Goal: Task Accomplishment & Management: Manage account settings

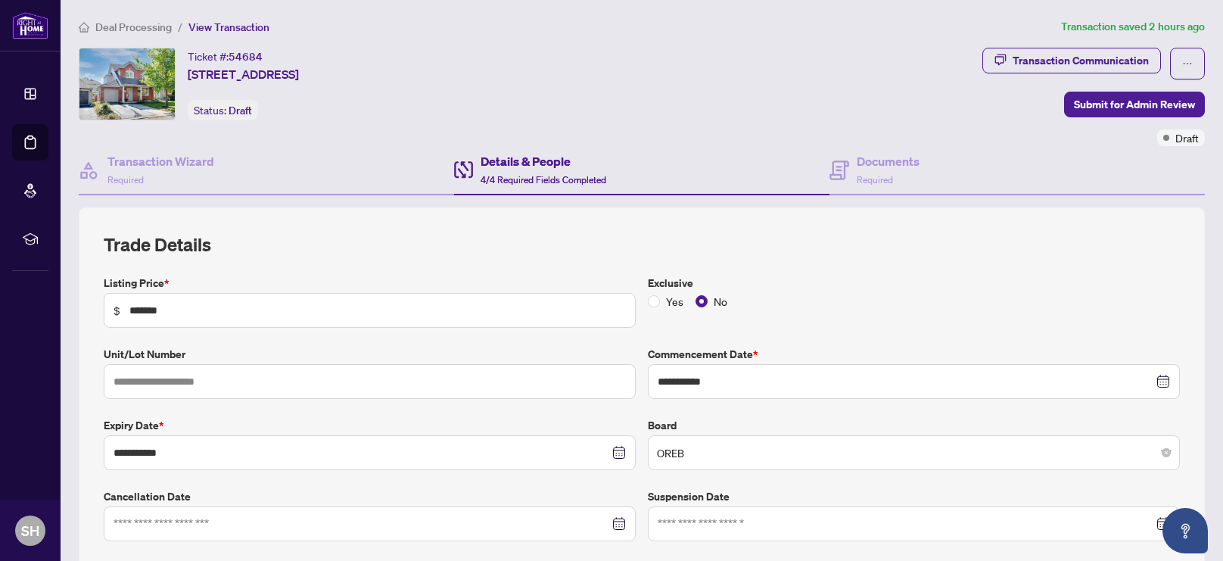
type input "**********"
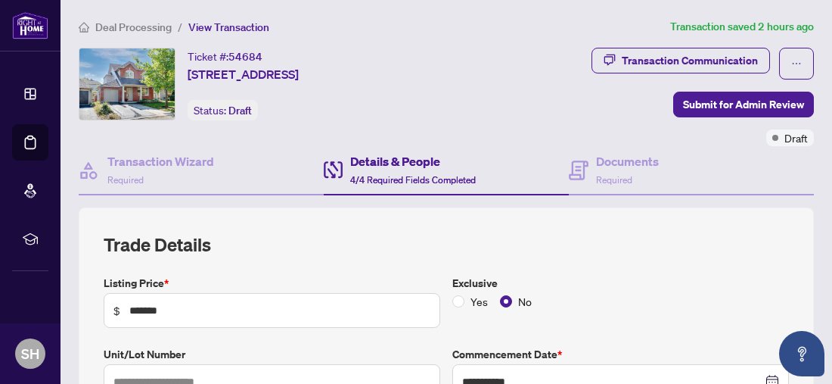
type input "**********"
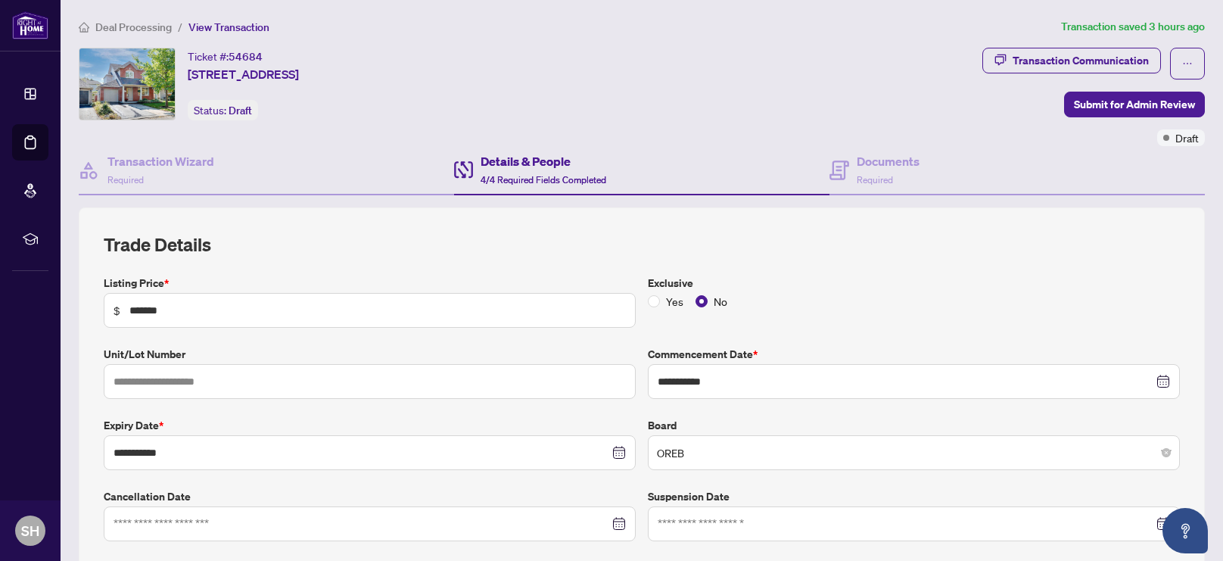
click at [512, 167] on h4 "Details & People" at bounding box center [544, 161] width 126 height 18
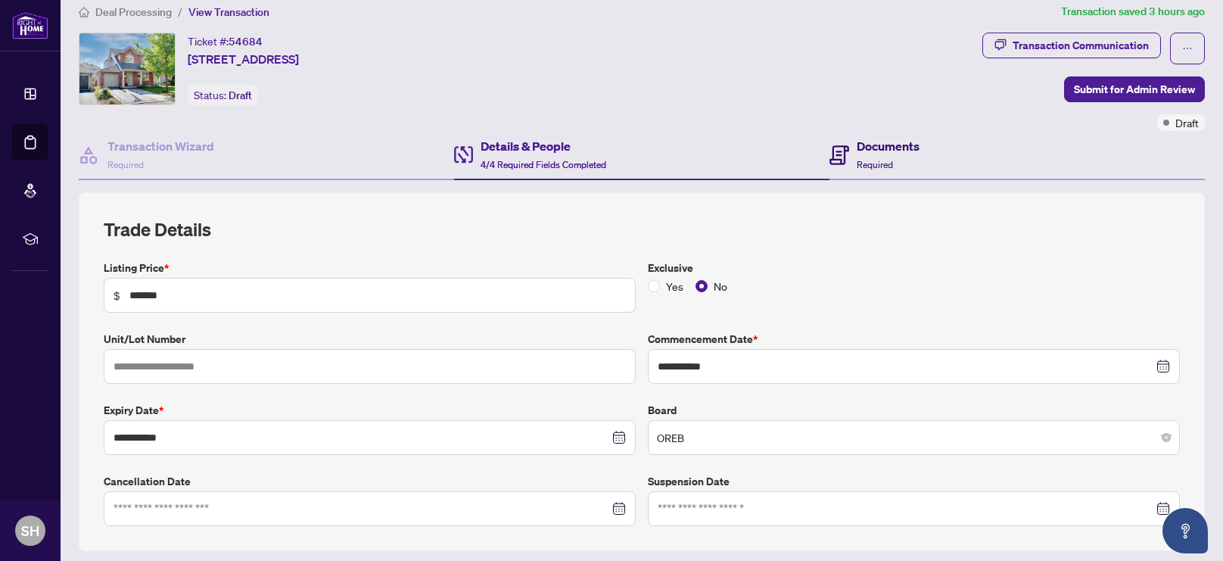
click at [867, 160] on span "Required" at bounding box center [875, 164] width 36 height 11
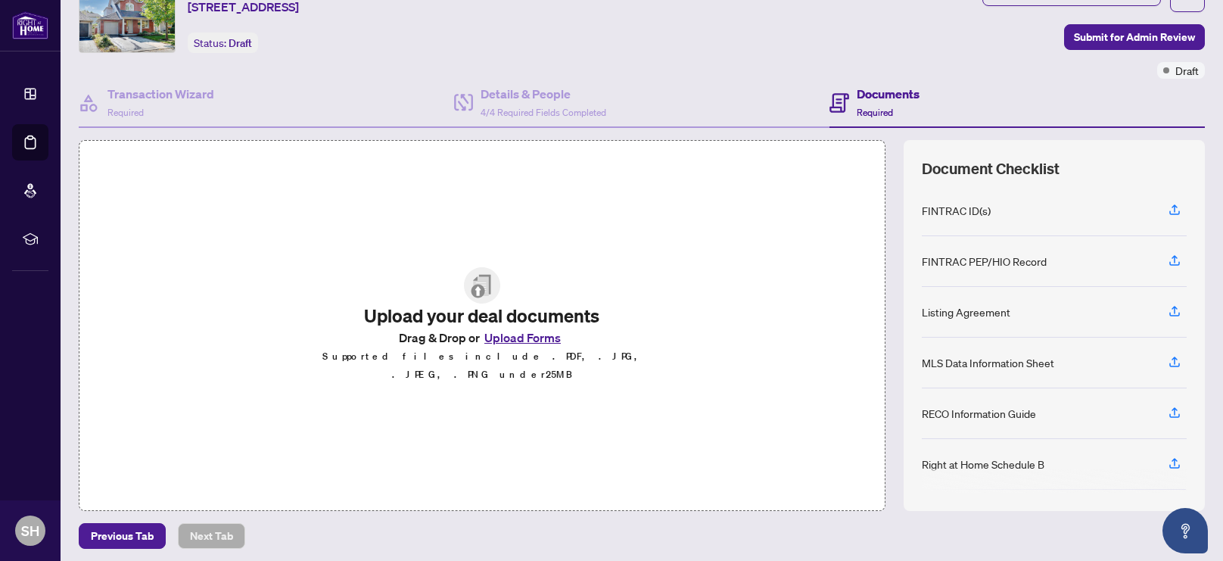
scroll to position [72, 0]
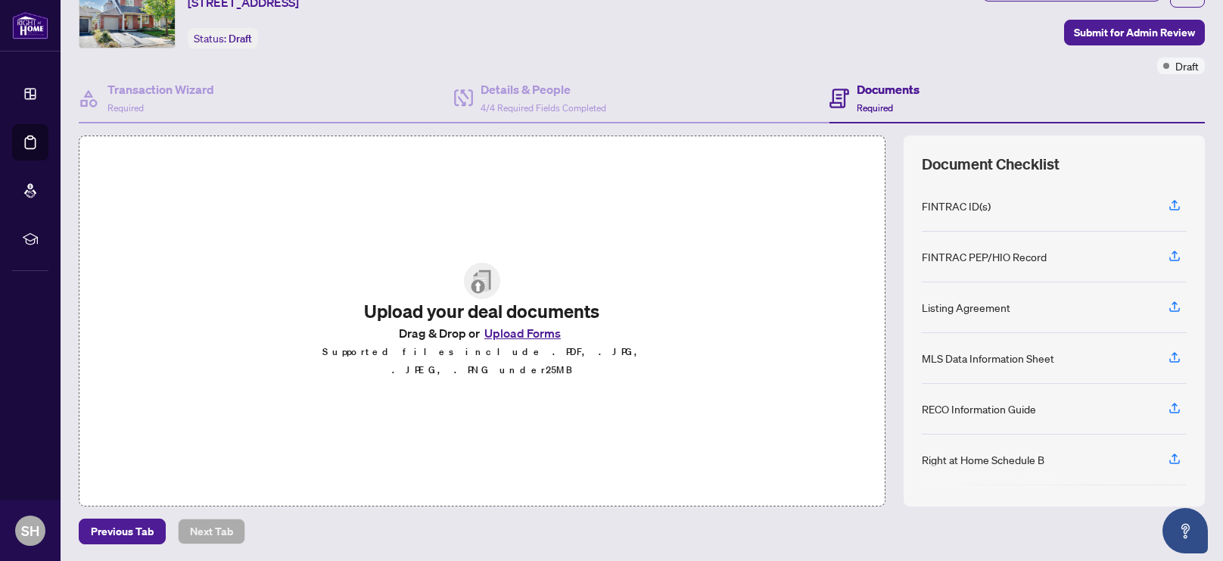
click at [536, 341] on button "Upload Forms" at bounding box center [523, 333] width 86 height 20
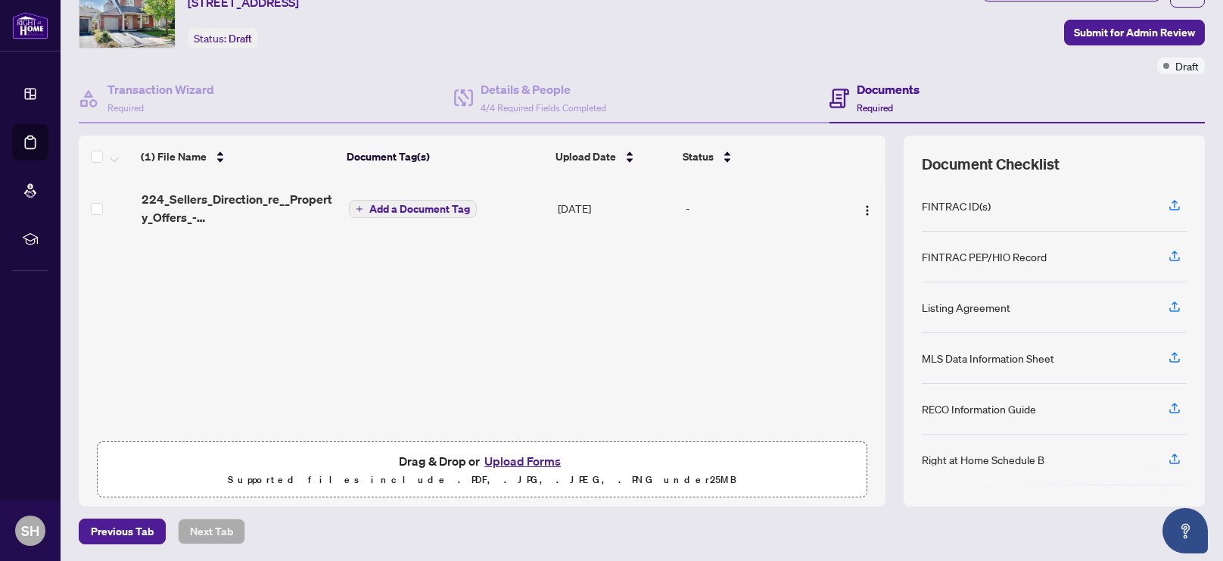
click at [524, 459] on button "Upload Forms" at bounding box center [523, 461] width 86 height 20
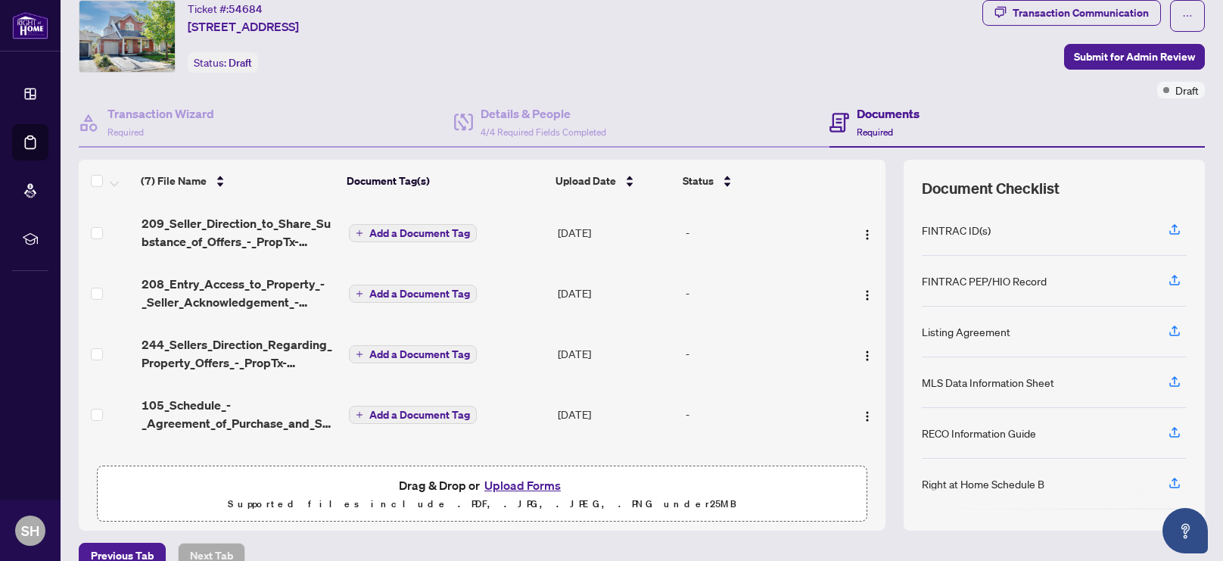
scroll to position [0, 0]
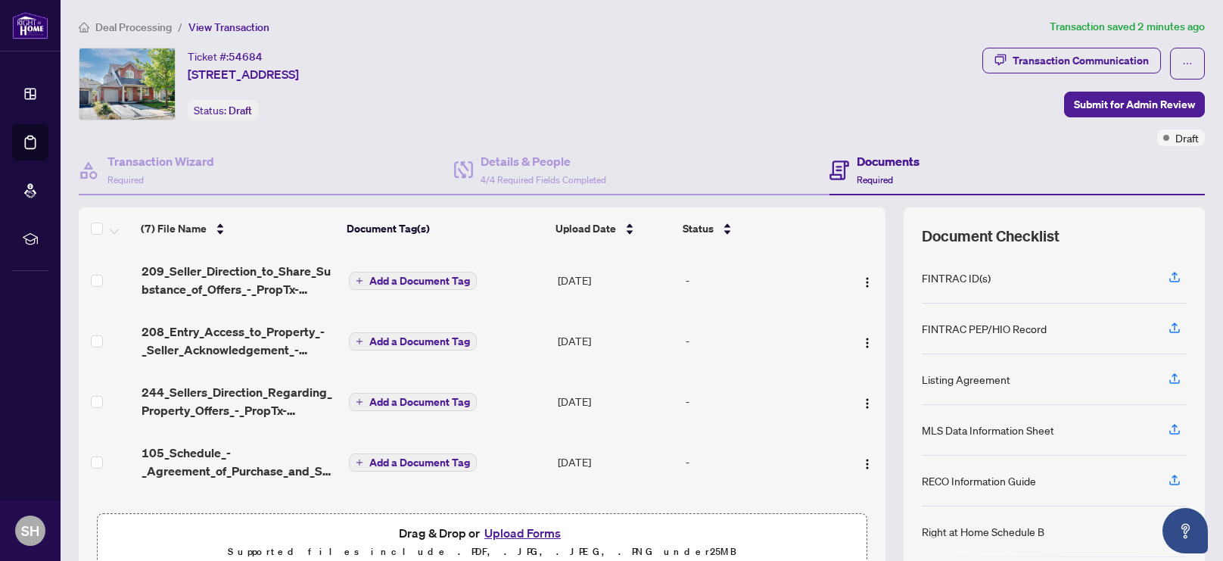
click at [414, 279] on span "Add a Document Tag" at bounding box center [419, 280] width 101 height 11
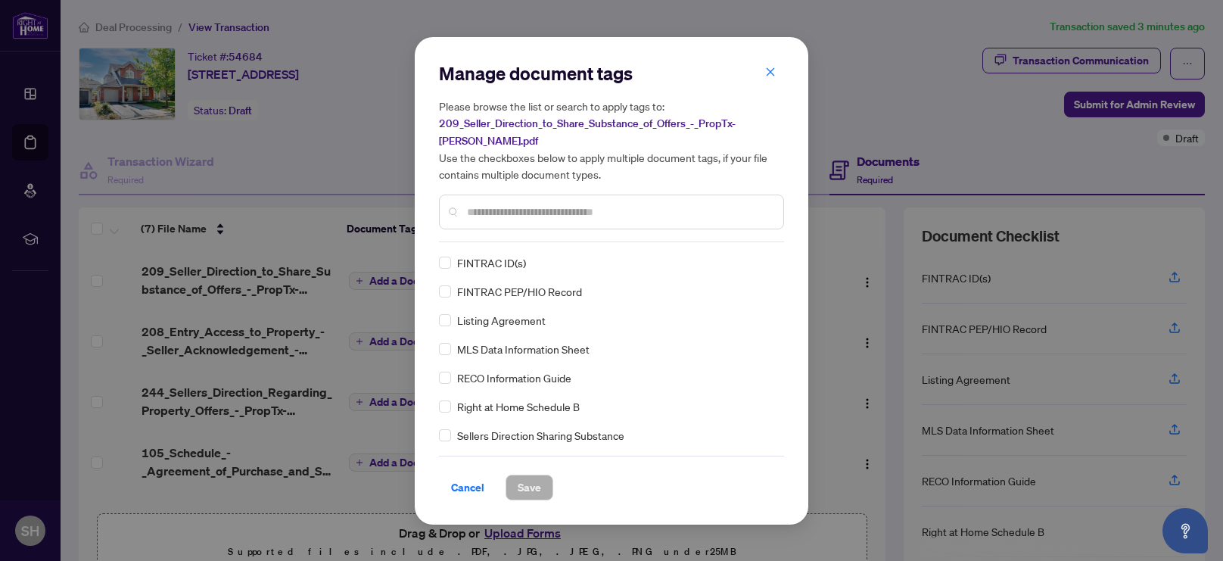
click at [517, 213] on input "text" at bounding box center [619, 212] width 304 height 17
click at [525, 487] on span "Save" at bounding box center [529, 487] width 23 height 24
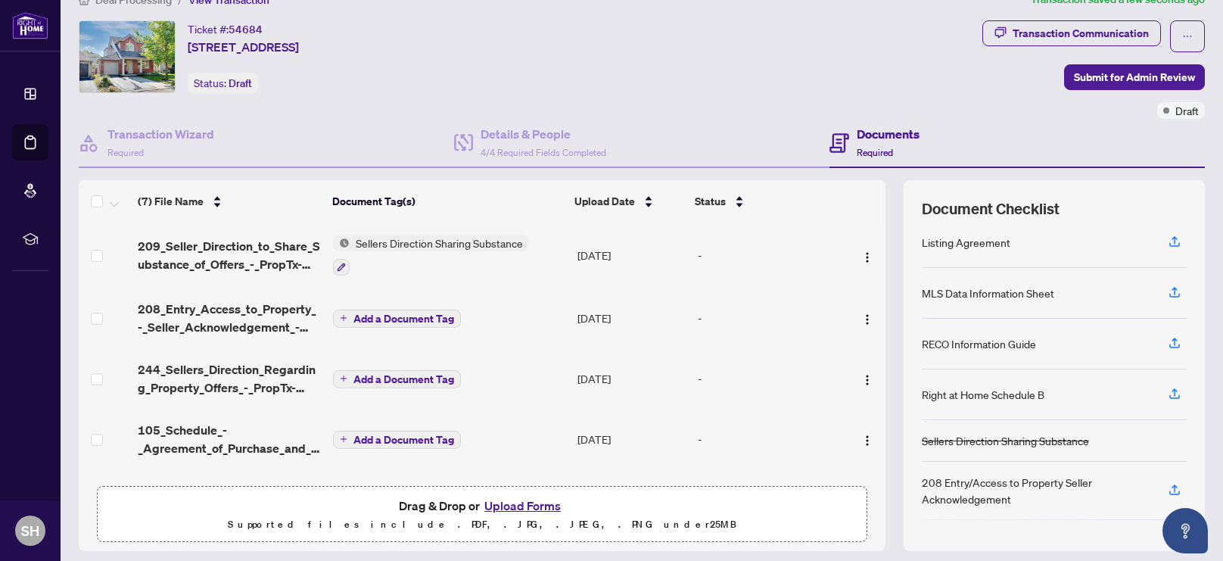
scroll to position [28, 0]
click at [397, 313] on span "Add a Document Tag" at bounding box center [403, 318] width 101 height 11
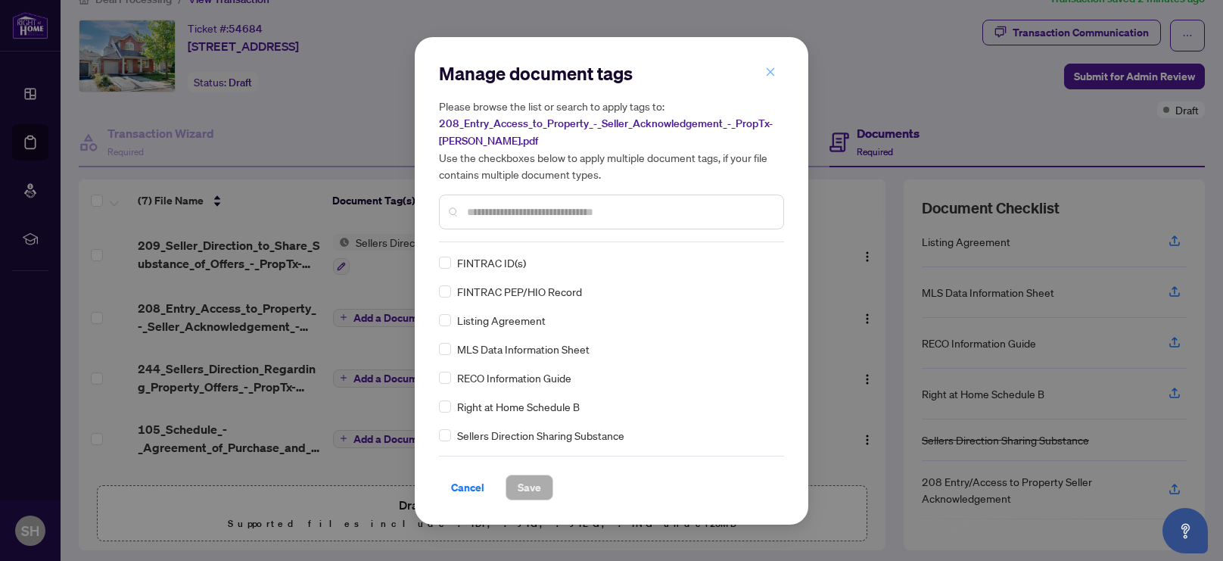
click at [770, 71] on icon "close" at bounding box center [771, 72] width 8 height 8
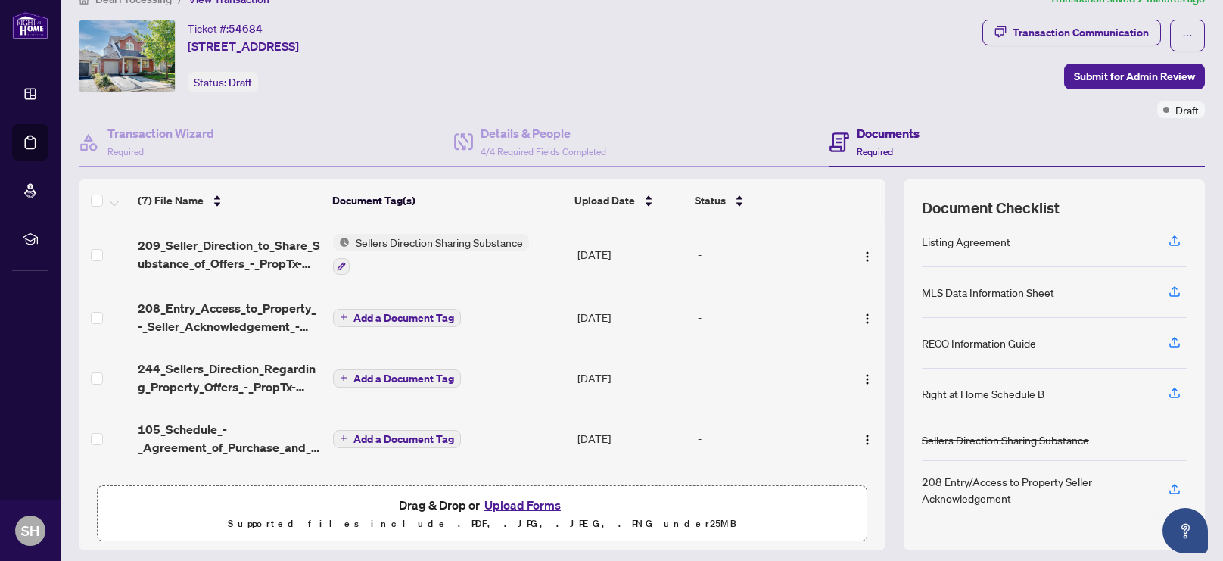
click at [347, 316] on button "Add a Document Tag" at bounding box center [397, 318] width 128 height 18
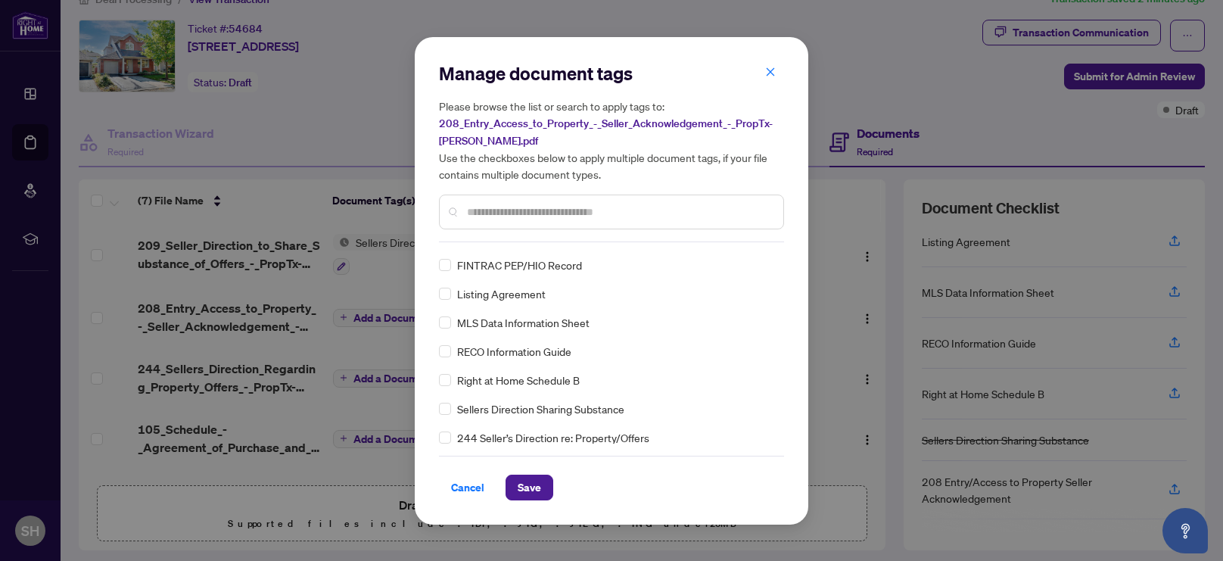
scroll to position [0, 0]
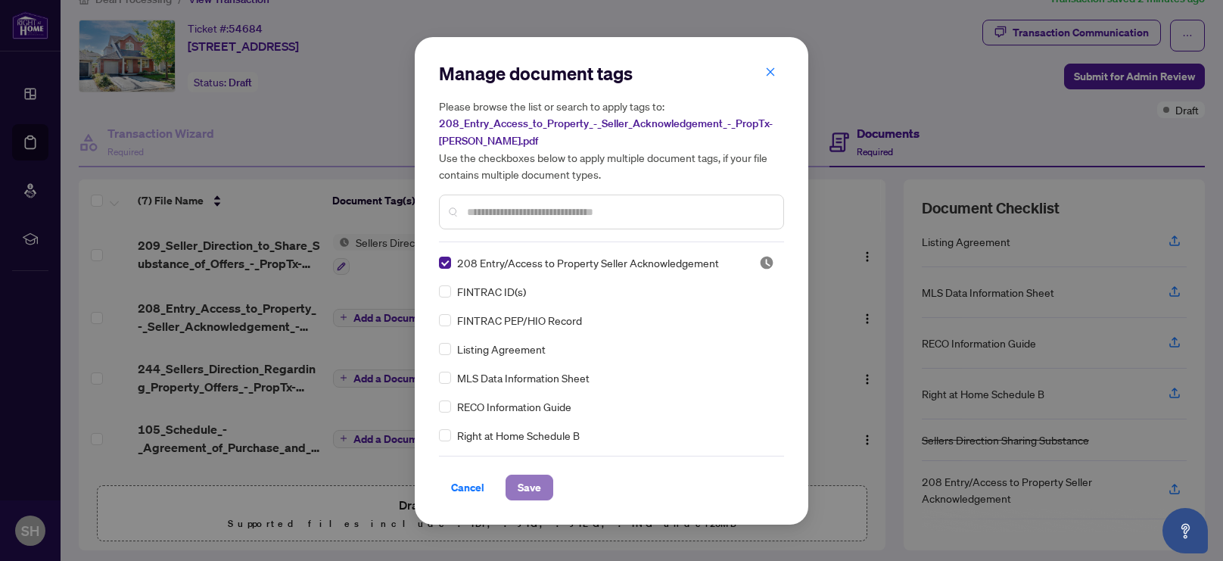
click at [526, 490] on span "Save" at bounding box center [529, 487] width 23 height 24
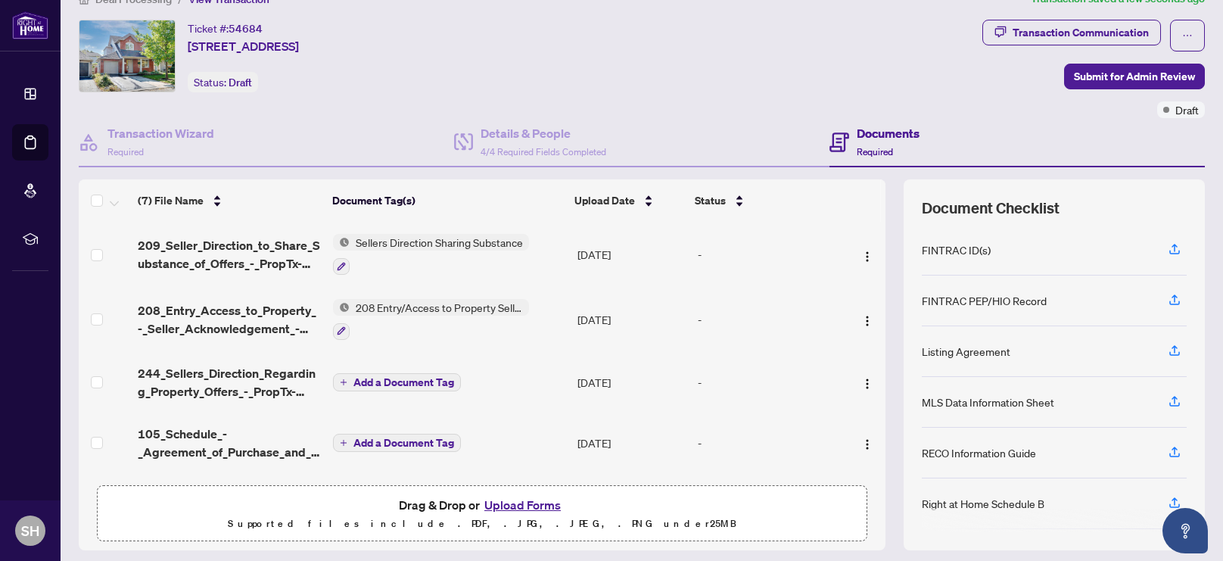
click at [374, 377] on span "Add a Document Tag" at bounding box center [403, 382] width 101 height 11
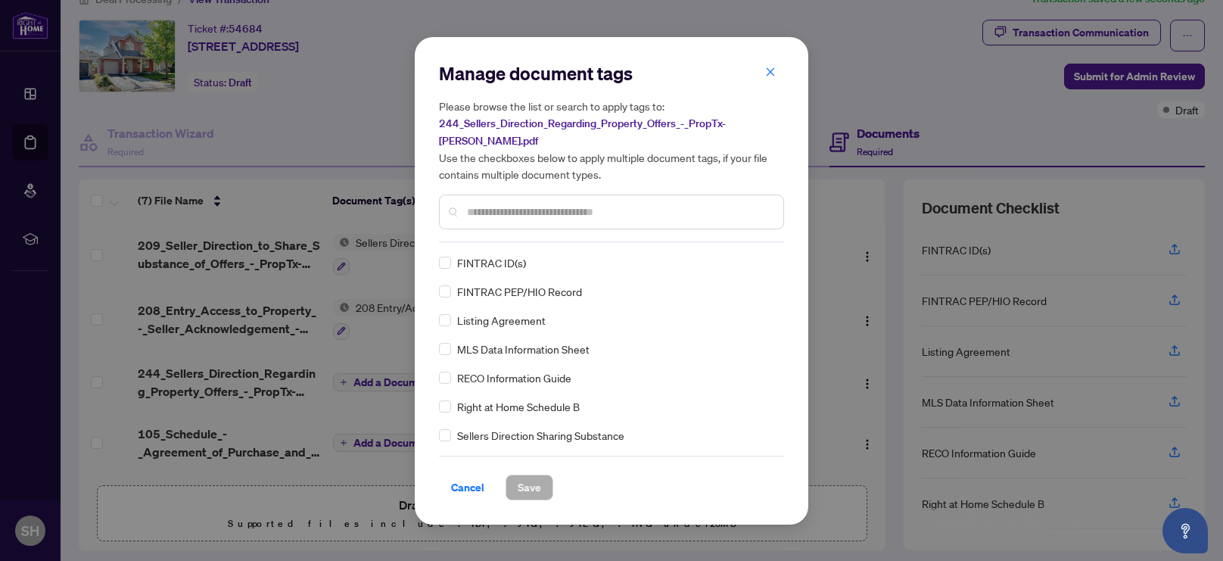
click at [487, 204] on input "text" at bounding box center [619, 212] width 304 height 17
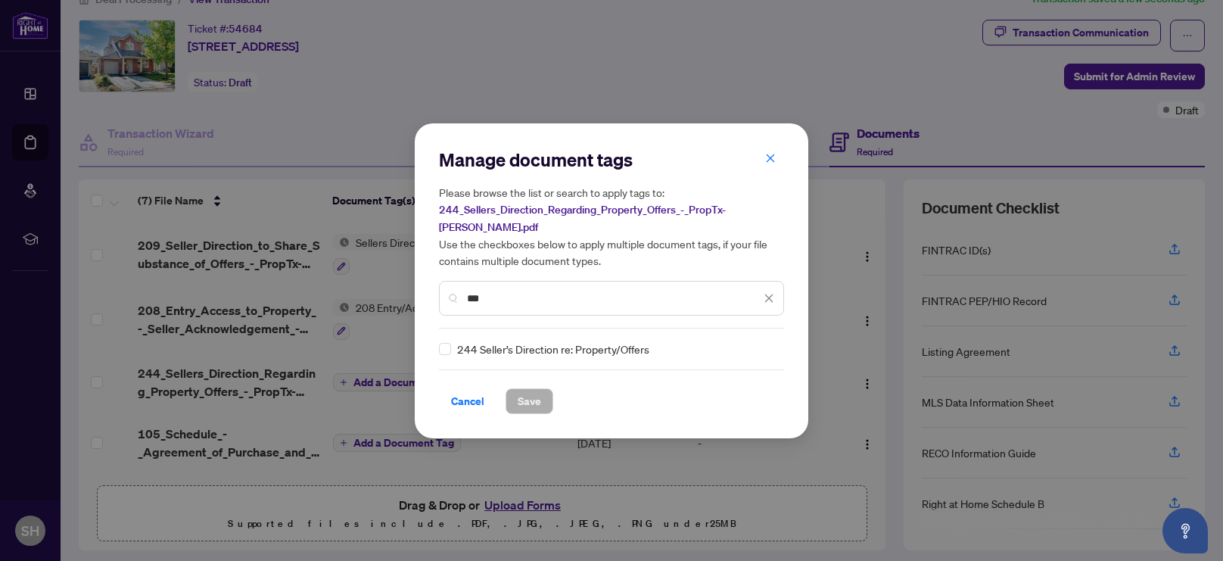
type input "***"
click at [526, 391] on span "Save" at bounding box center [529, 401] width 23 height 24
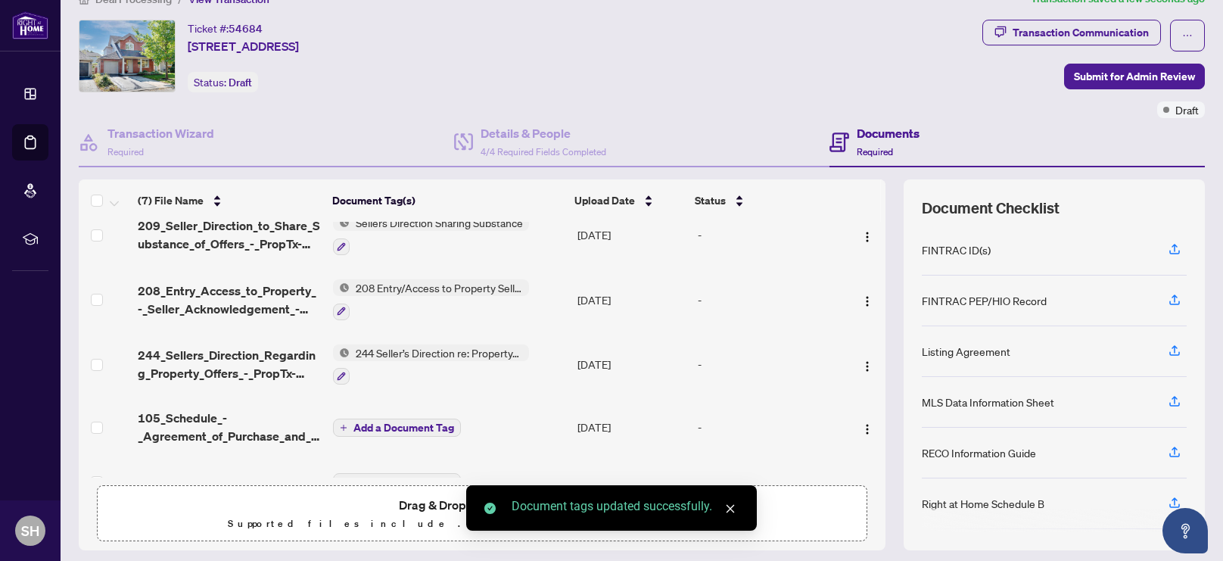
scroll to position [117, 0]
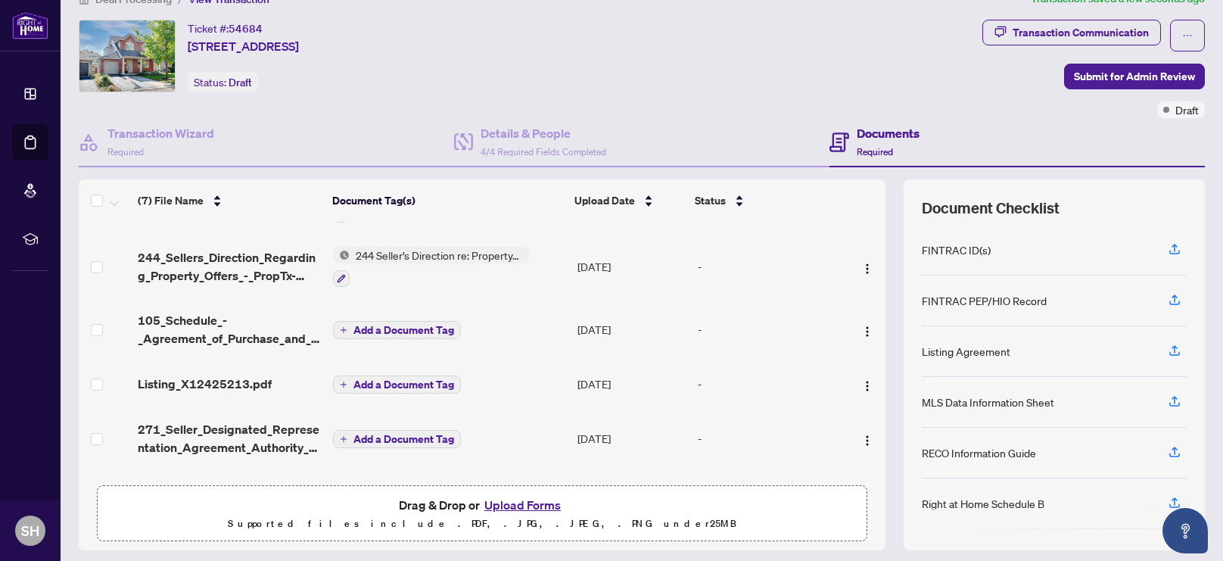
click at [384, 325] on span "Add a Document Tag" at bounding box center [403, 330] width 101 height 11
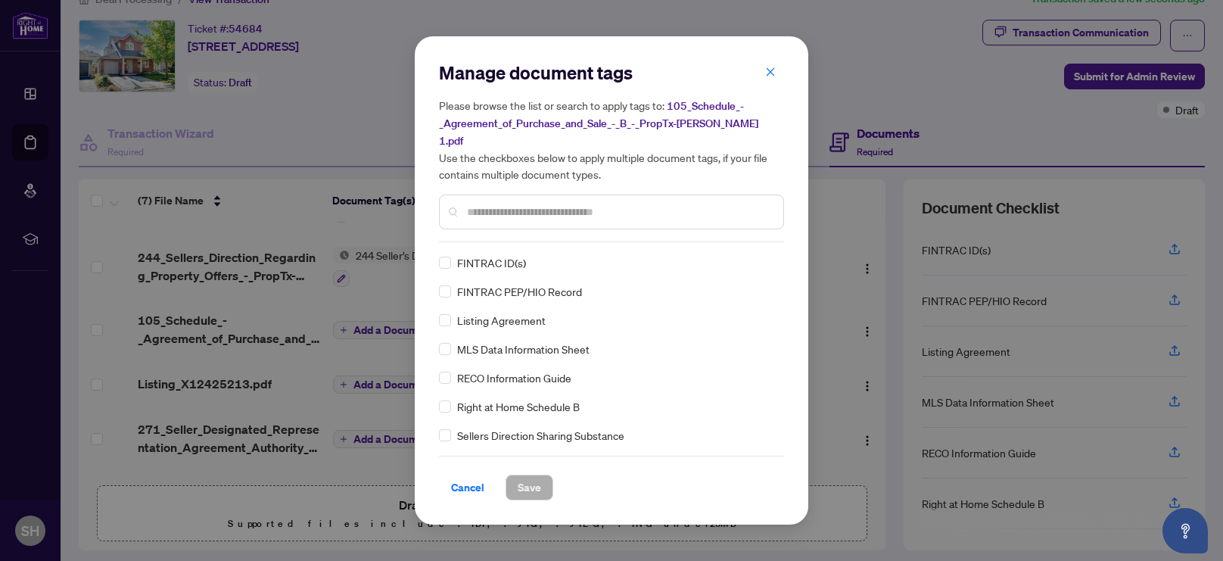
click at [506, 204] on input "text" at bounding box center [619, 212] width 304 height 17
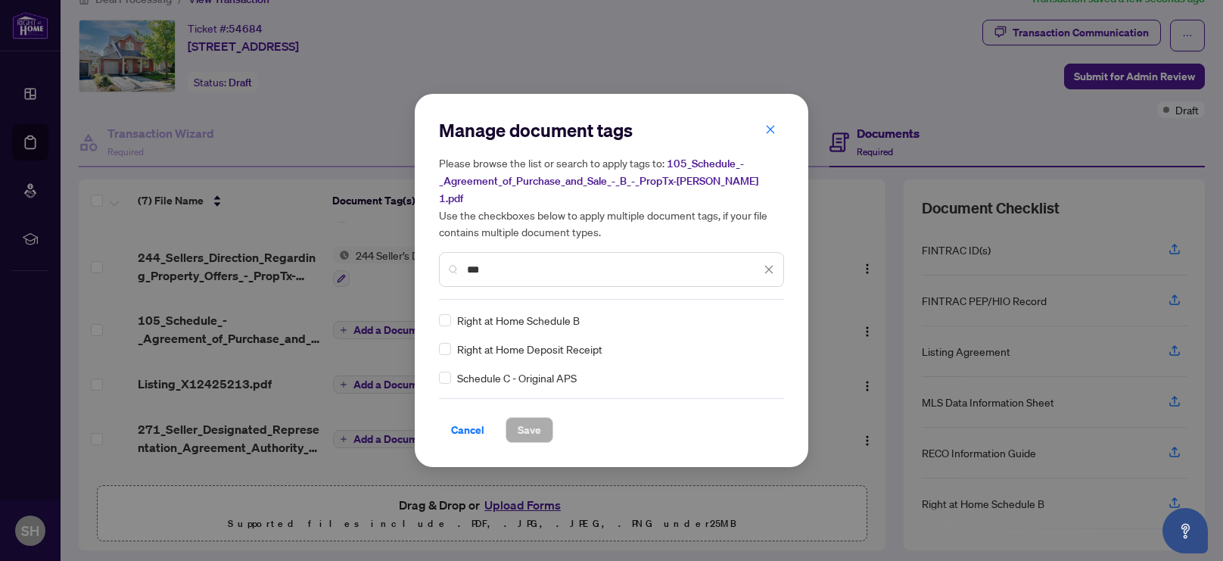
type input "***"
click at [452, 312] on div "Right at Home Schedule B" at bounding box center [607, 320] width 336 height 17
click at [526, 428] on span "Save" at bounding box center [529, 430] width 23 height 24
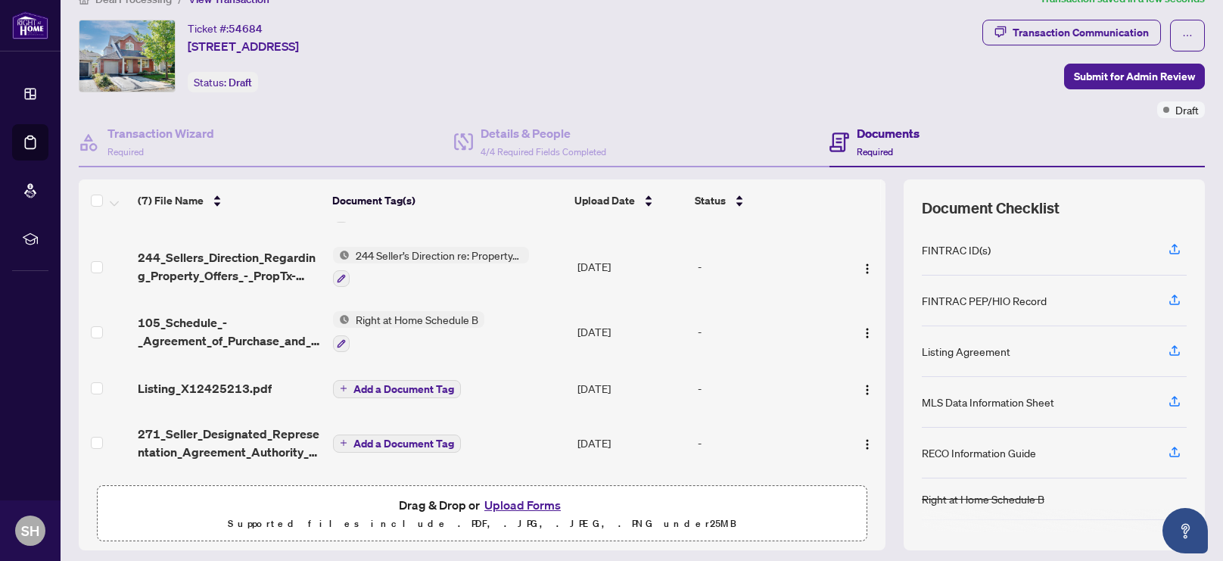
click at [366, 384] on span "Add a Document Tag" at bounding box center [403, 389] width 101 height 11
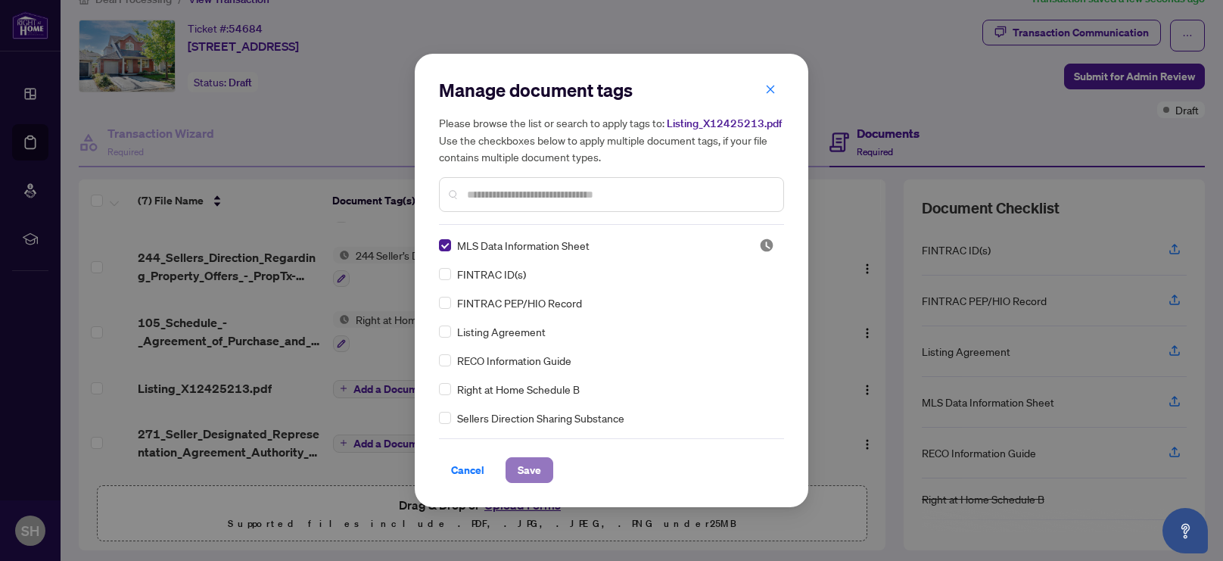
click at [525, 472] on span "Save" at bounding box center [529, 470] width 23 height 24
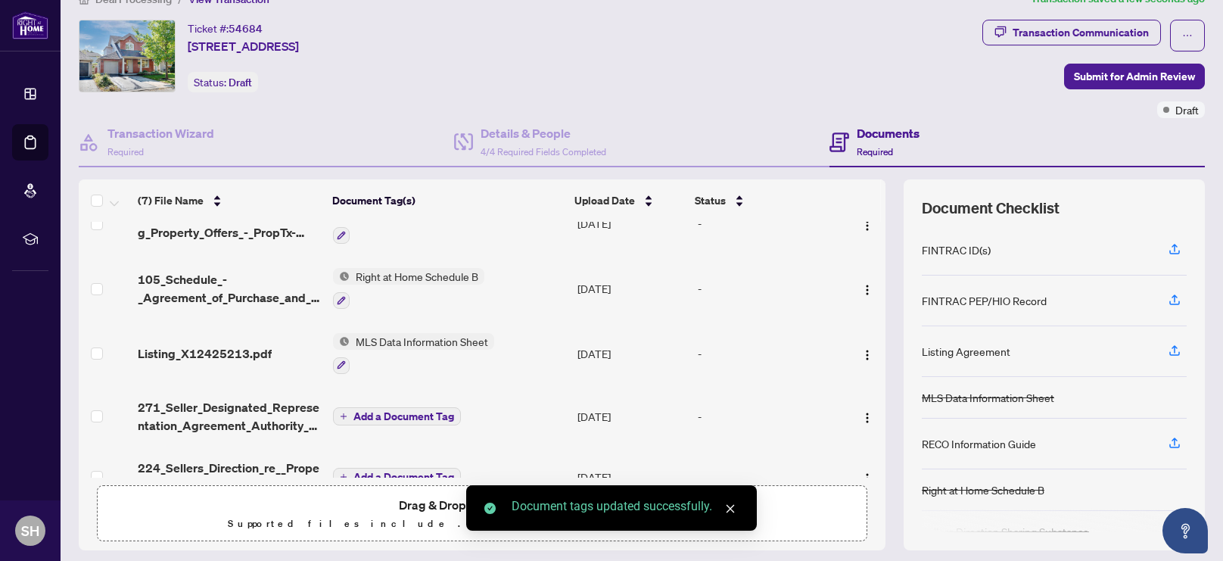
scroll to position [188, 0]
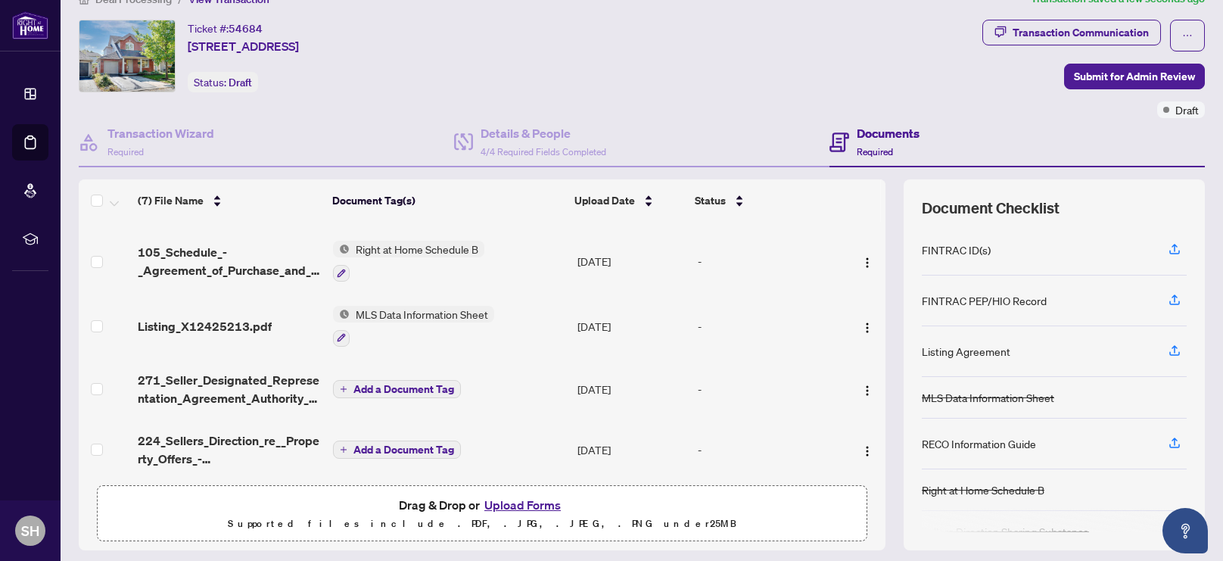
click at [384, 384] on span "Add a Document Tag" at bounding box center [403, 389] width 101 height 11
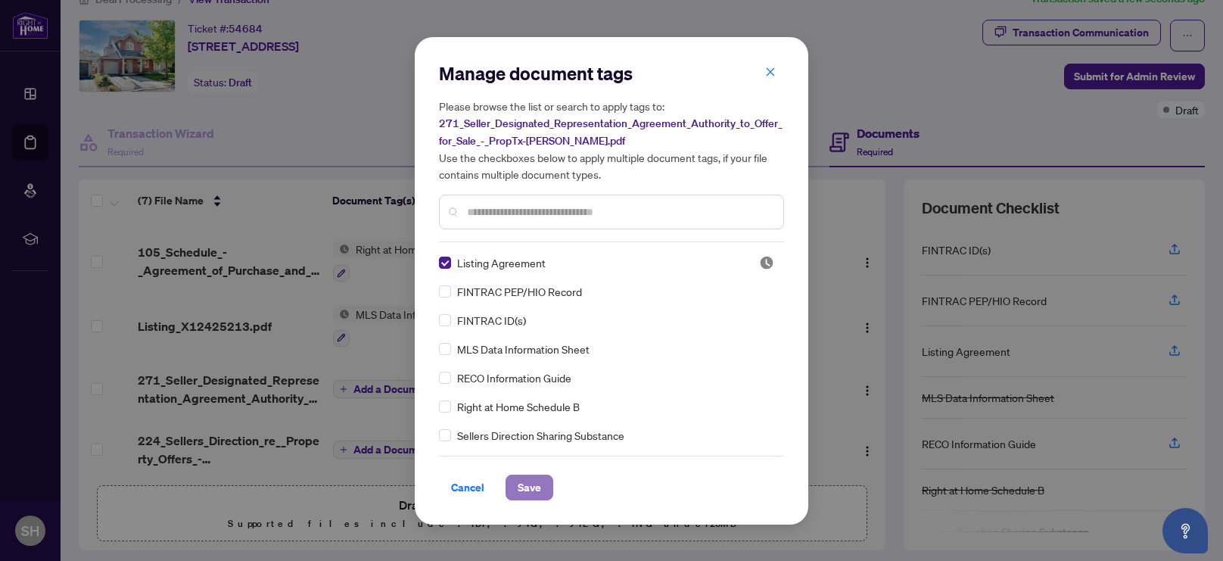
click at [532, 484] on span "Save" at bounding box center [529, 487] width 23 height 24
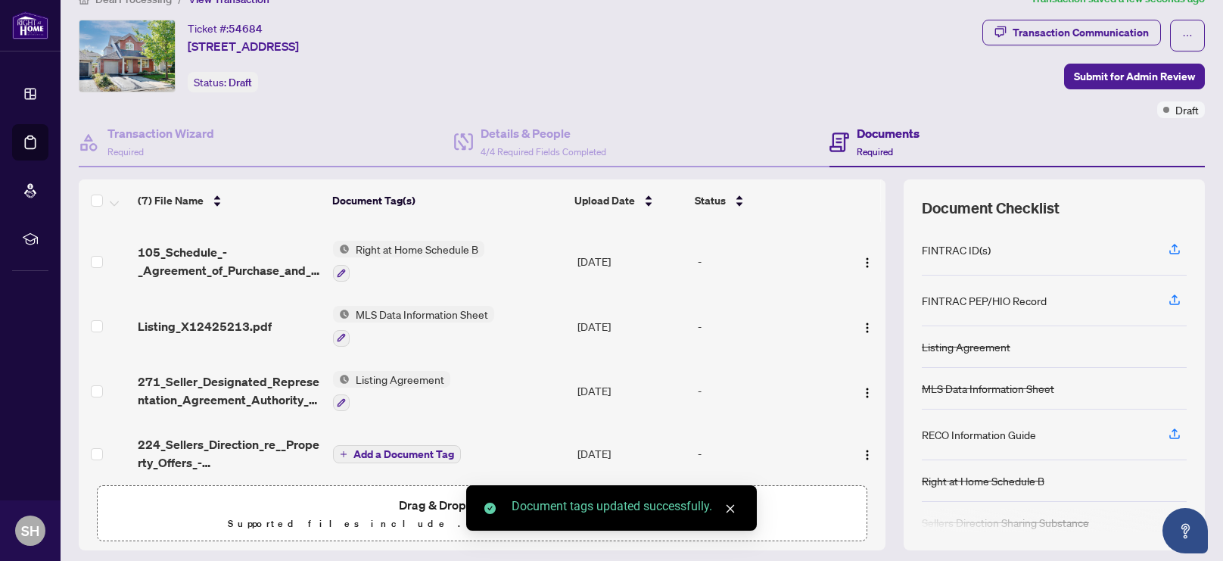
scroll to position [191, 0]
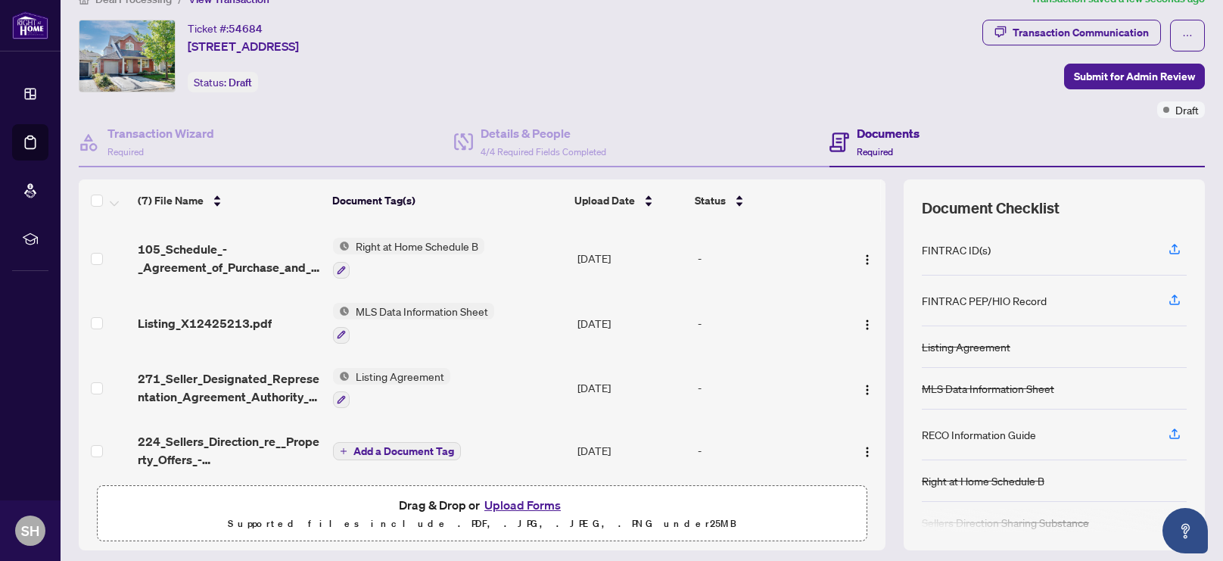
click at [403, 446] on span "Add a Document Tag" at bounding box center [403, 451] width 101 height 11
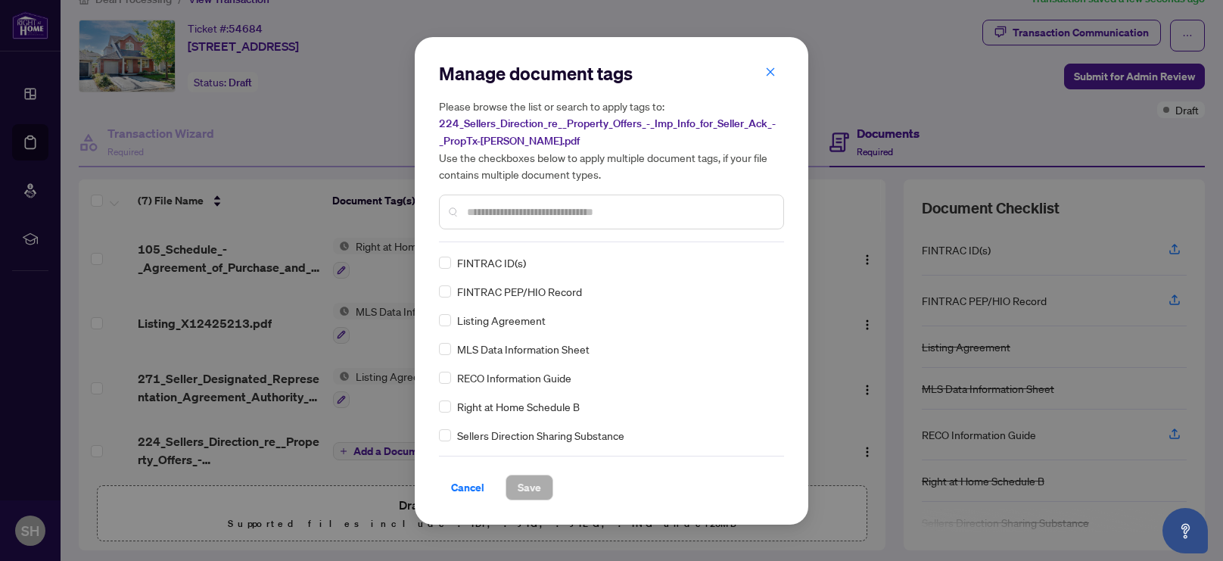
click at [504, 210] on input "text" at bounding box center [619, 212] width 304 height 17
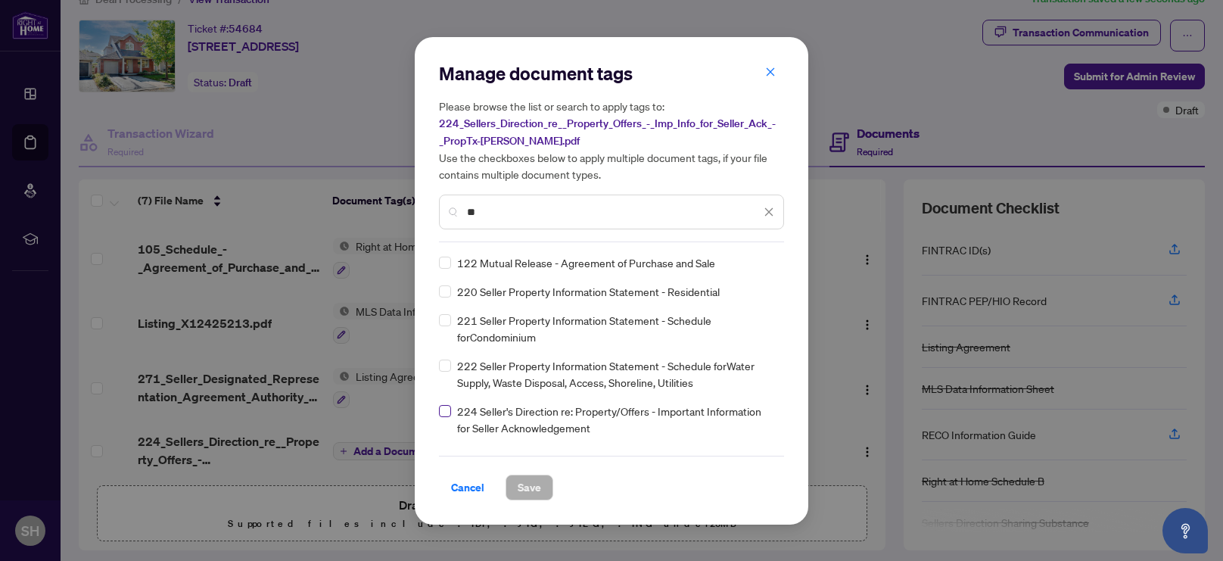
type input "**"
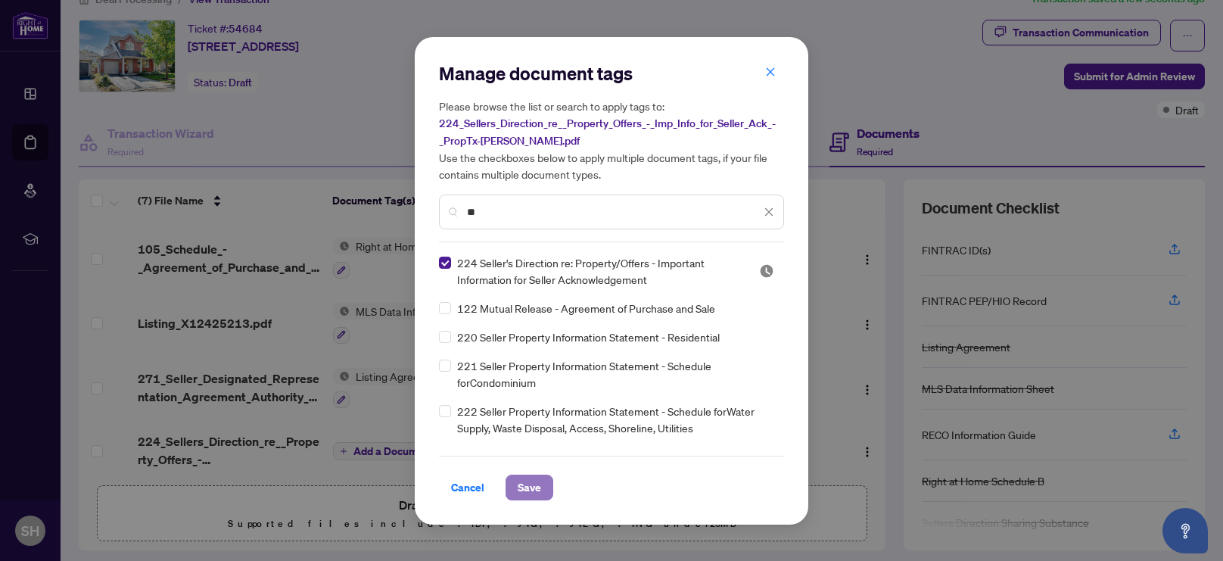
click at [525, 484] on span "Save" at bounding box center [529, 487] width 23 height 24
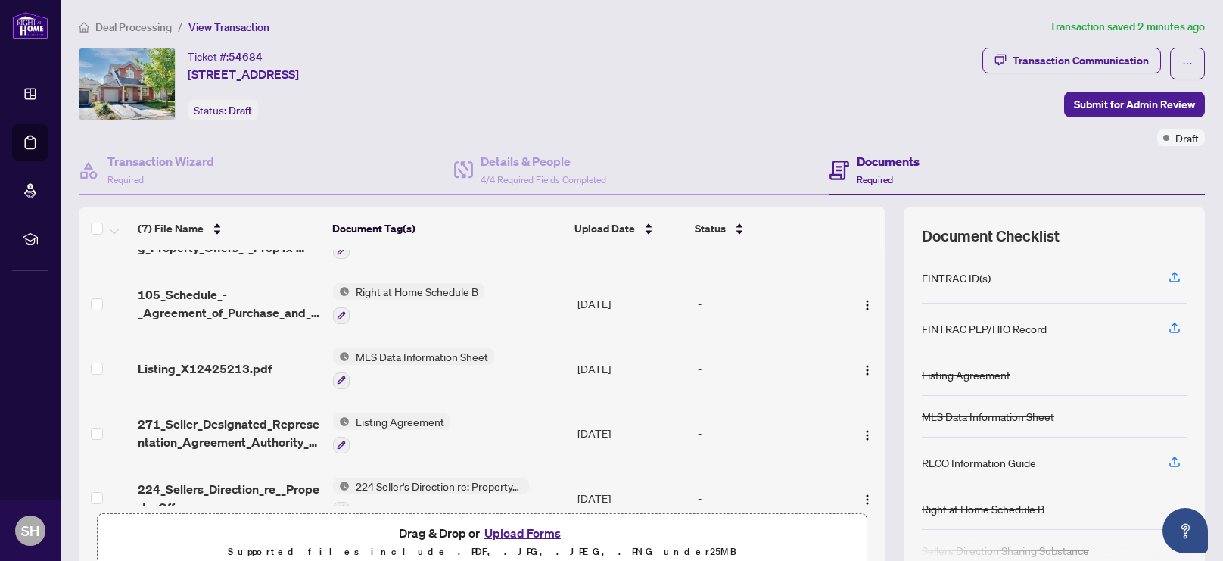
scroll to position [183, 0]
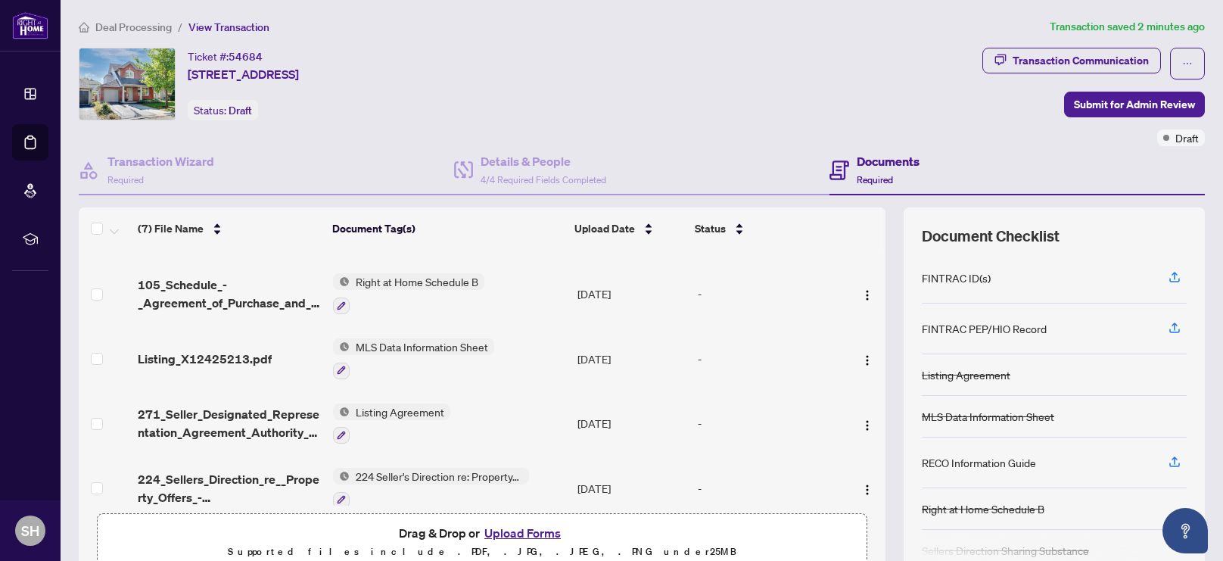
click at [515, 534] on button "Upload Forms" at bounding box center [523, 533] width 86 height 20
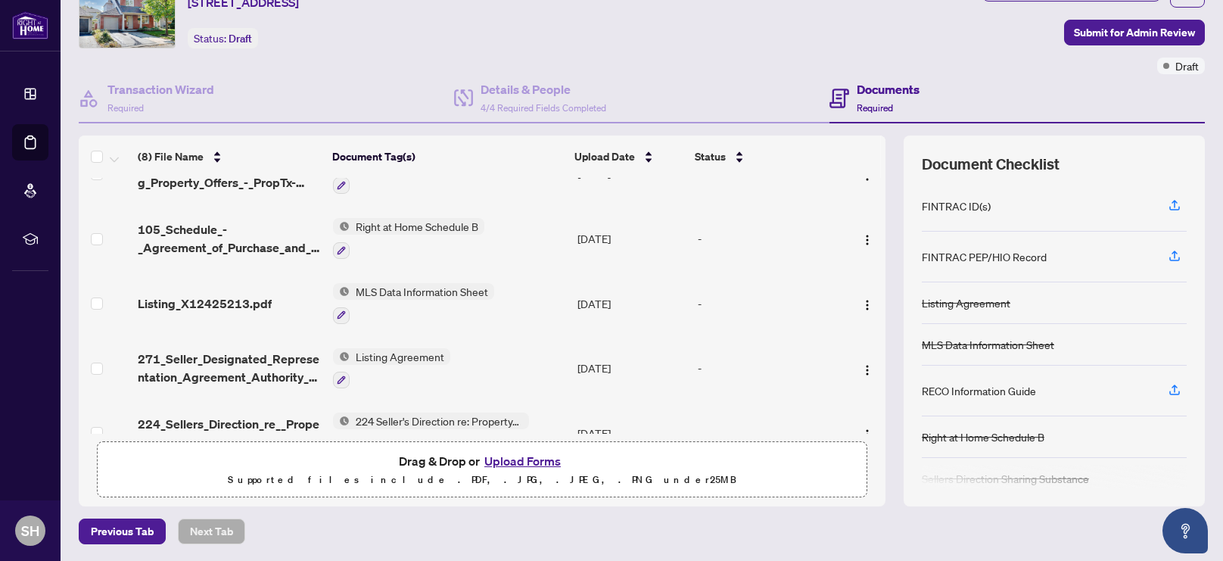
scroll to position [14, 0]
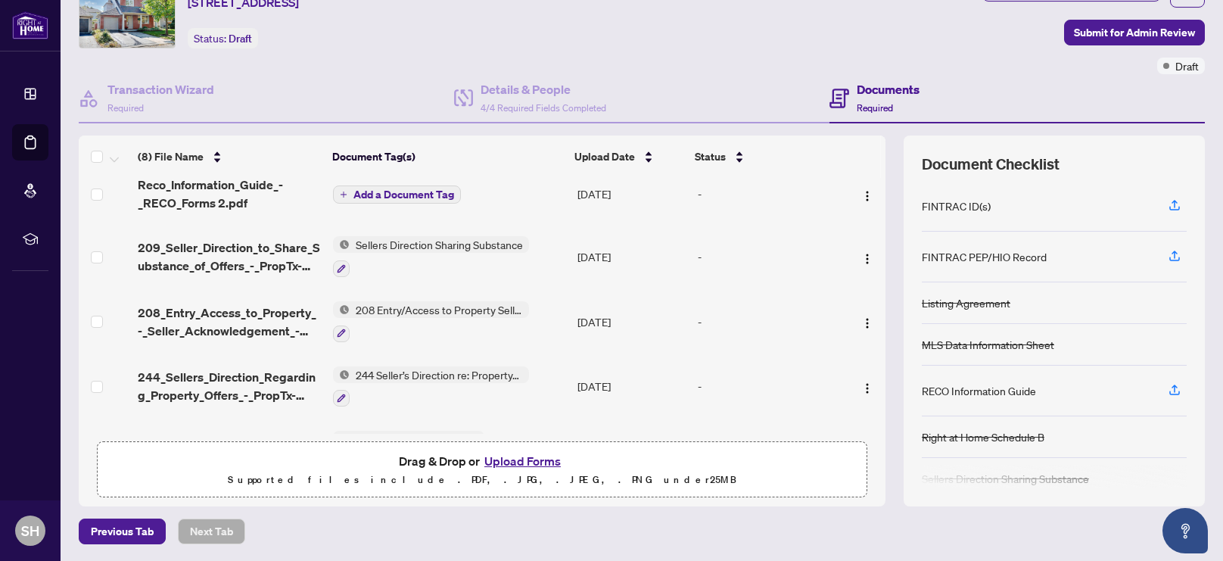
click at [419, 193] on span "Add a Document Tag" at bounding box center [403, 194] width 101 height 11
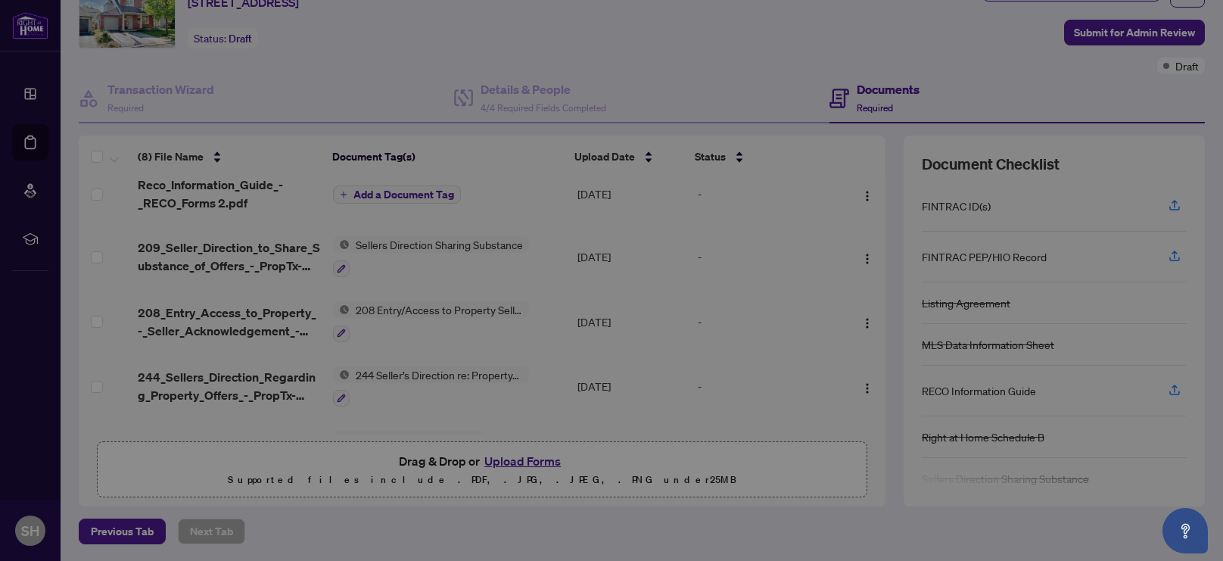
click at [419, 193] on div "Manage document tags Please browse the list or search to apply tags to: Reco_In…" at bounding box center [612, 280] width 394 height 412
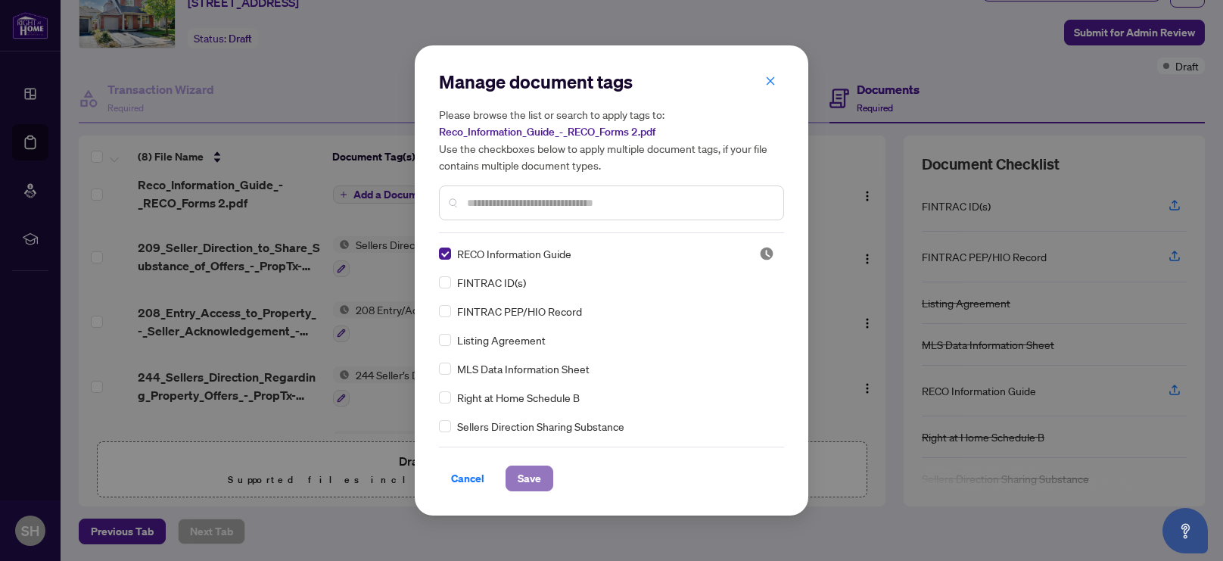
click at [528, 477] on span "Save" at bounding box center [529, 478] width 23 height 24
